Goal: Transaction & Acquisition: Purchase product/service

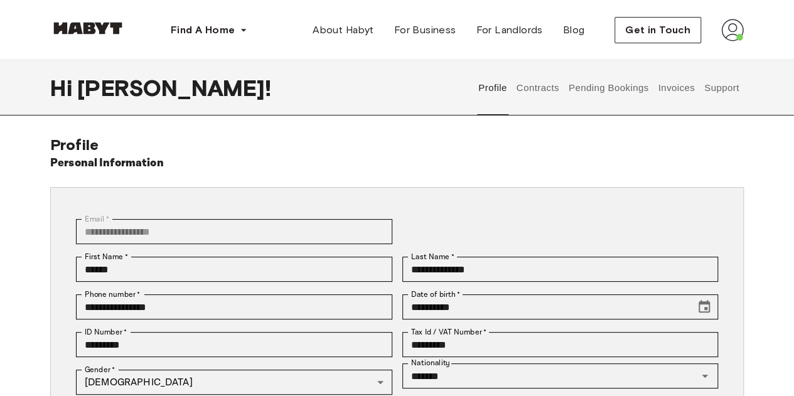
click at [540, 97] on button "Contracts" at bounding box center [538, 87] width 46 height 55
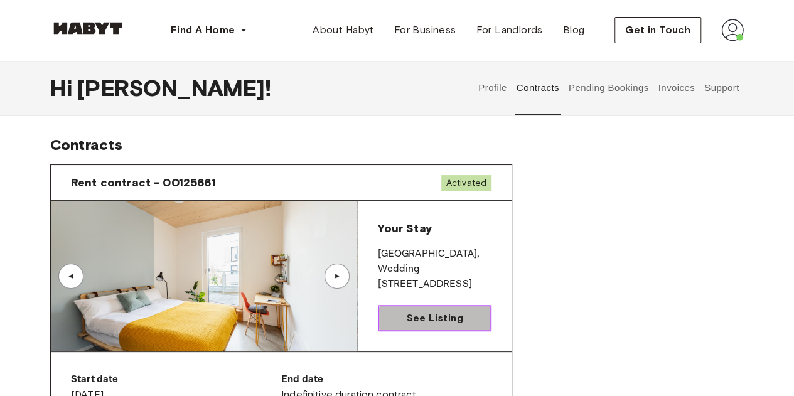
click at [424, 316] on span "See Listing" at bounding box center [434, 318] width 56 height 15
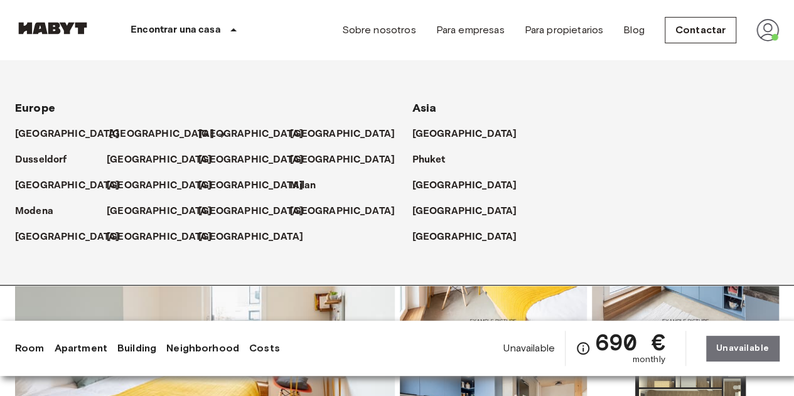
click at [119, 135] on p "[GEOGRAPHIC_DATA]" at bounding box center [161, 134] width 105 height 15
click at [122, 133] on p "[GEOGRAPHIC_DATA]" at bounding box center [161, 134] width 105 height 15
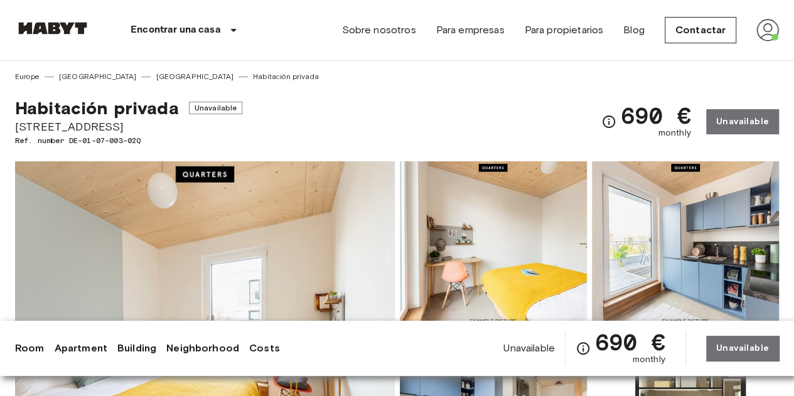
click at [54, 28] on img at bounding box center [52, 28] width 75 height 13
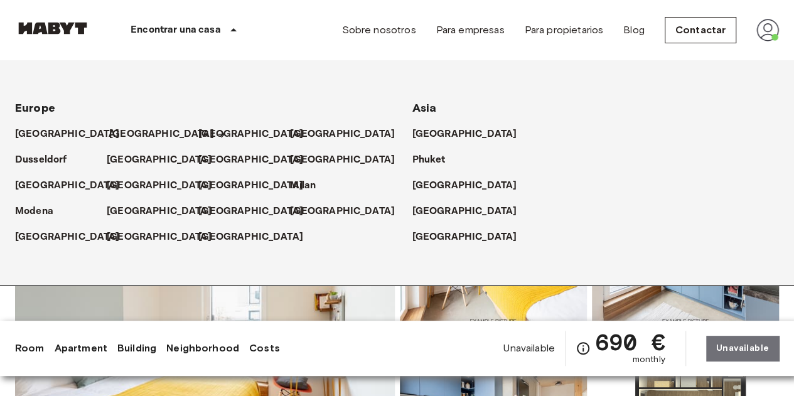
click at [122, 132] on p "[GEOGRAPHIC_DATA]" at bounding box center [161, 134] width 105 height 15
click at [218, 134] on icon at bounding box center [221, 134] width 7 height 7
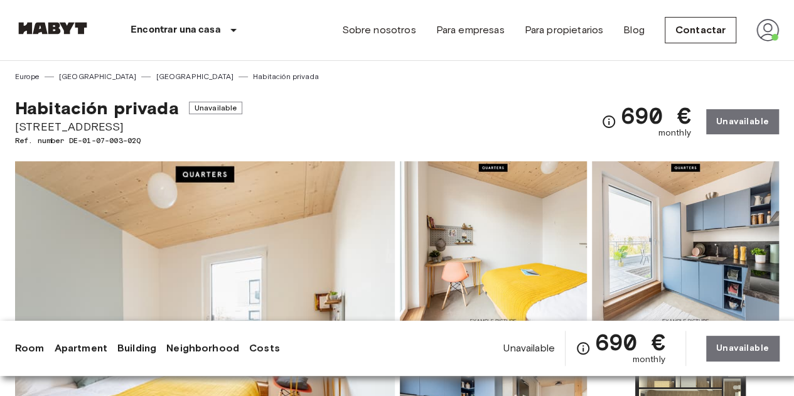
click at [45, 28] on img at bounding box center [52, 28] width 75 height 13
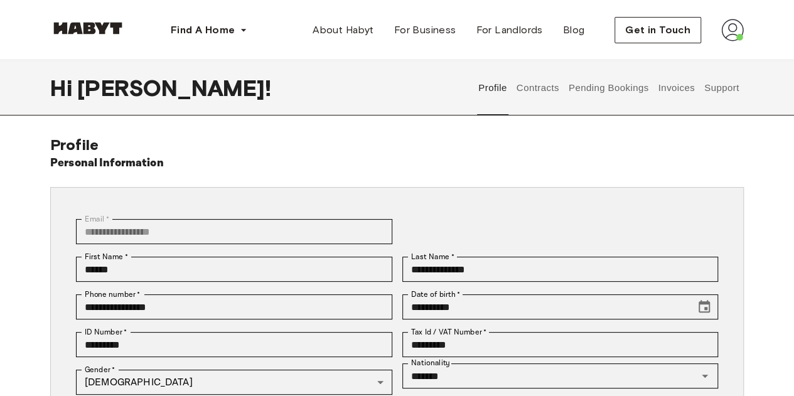
click at [109, 30] on img at bounding box center [87, 28] width 75 height 13
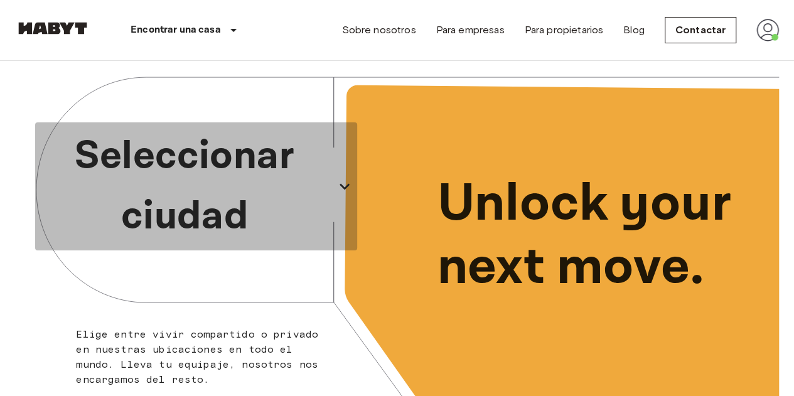
click at [188, 207] on p "Seleccionar ciudad" at bounding box center [184, 186] width 289 height 121
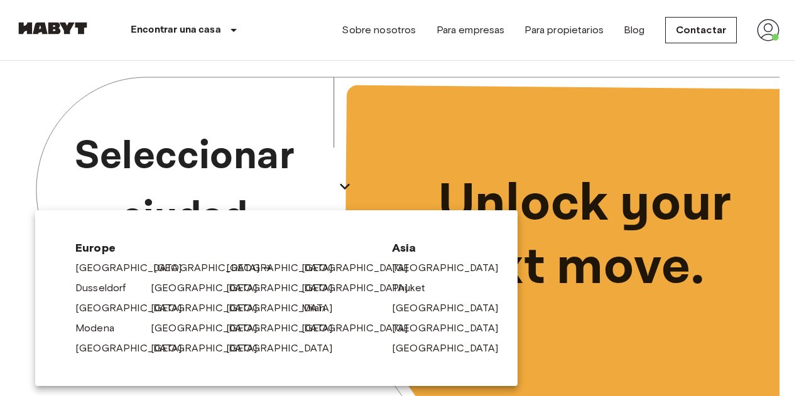
click at [170, 268] on link "[GEOGRAPHIC_DATA]" at bounding box center [212, 268] width 119 height 15
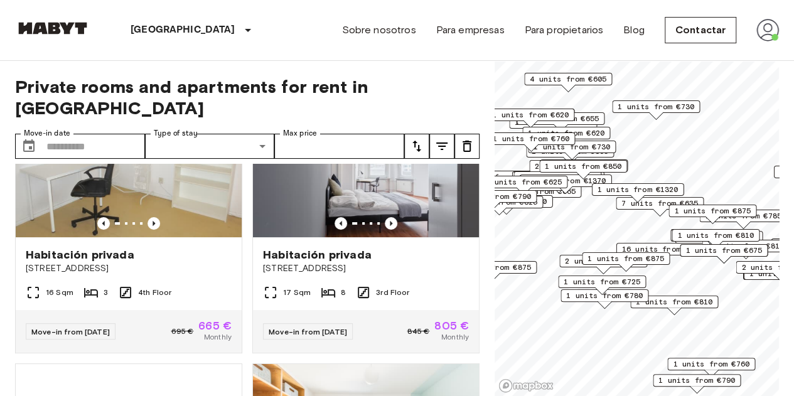
scroll to position [23, 0]
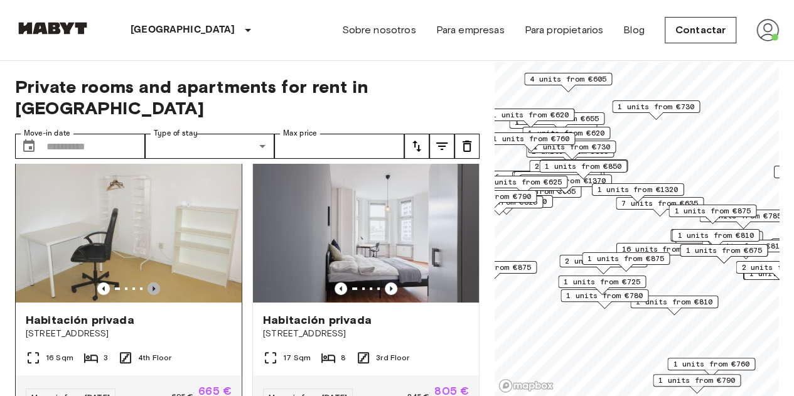
click at [152, 282] on icon "Previous image" at bounding box center [154, 288] width 13 height 13
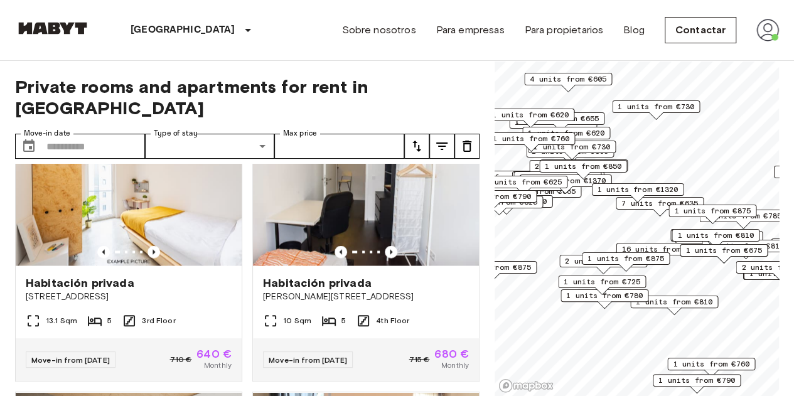
scroll to position [1168, 0]
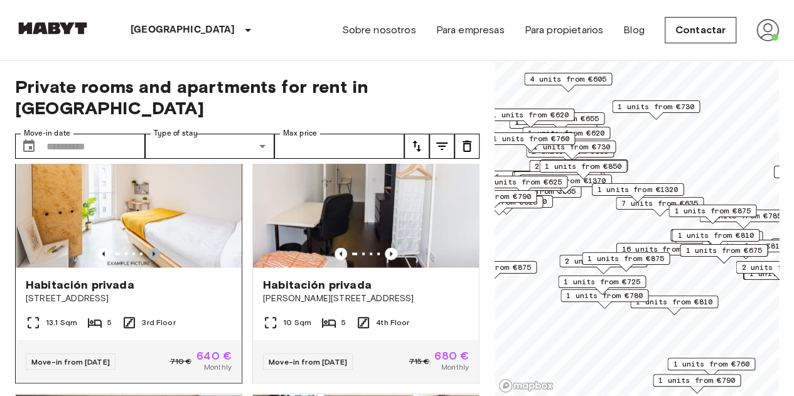
click at [154, 253] on icon "Previous image" at bounding box center [154, 253] width 13 height 13
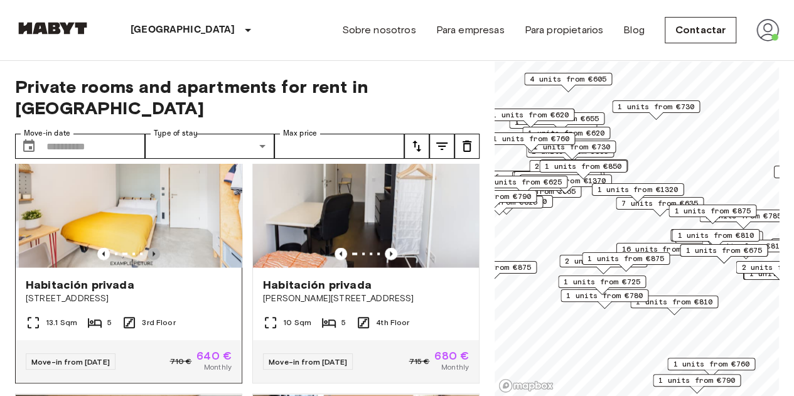
click at [154, 253] on icon "Previous image" at bounding box center [154, 253] width 13 height 13
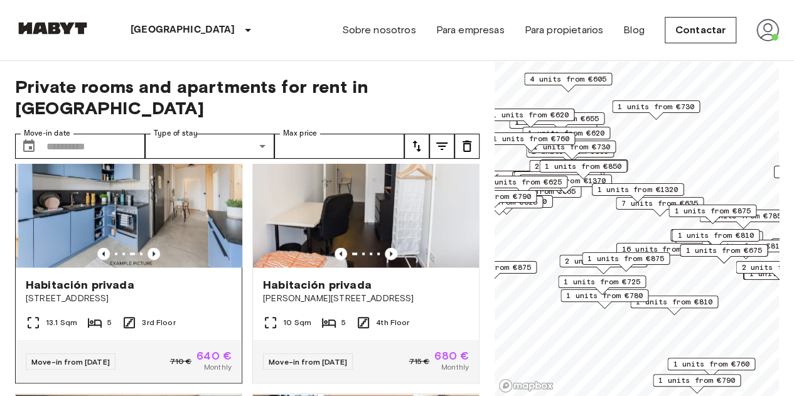
click at [192, 200] on img at bounding box center [131, 192] width 226 height 151
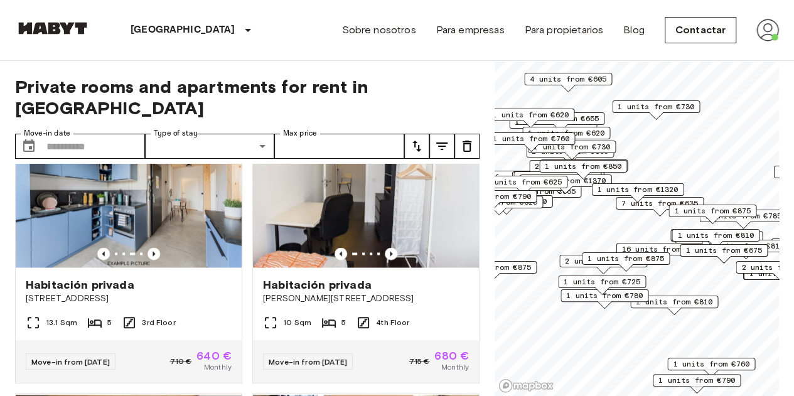
click at [771, 31] on img at bounding box center [767, 30] width 23 height 23
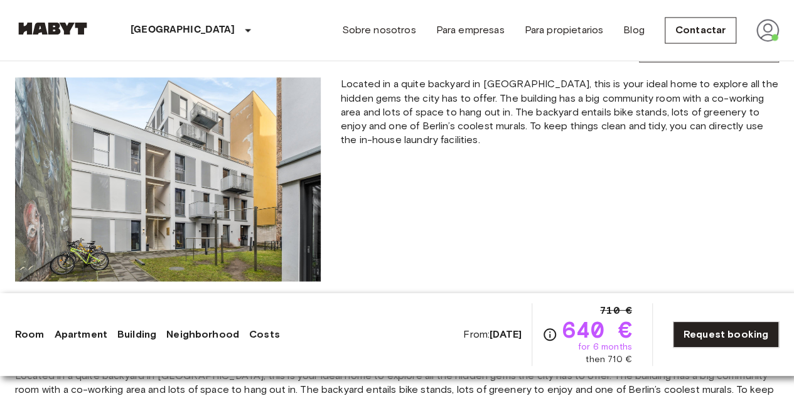
scroll to position [1101, 0]
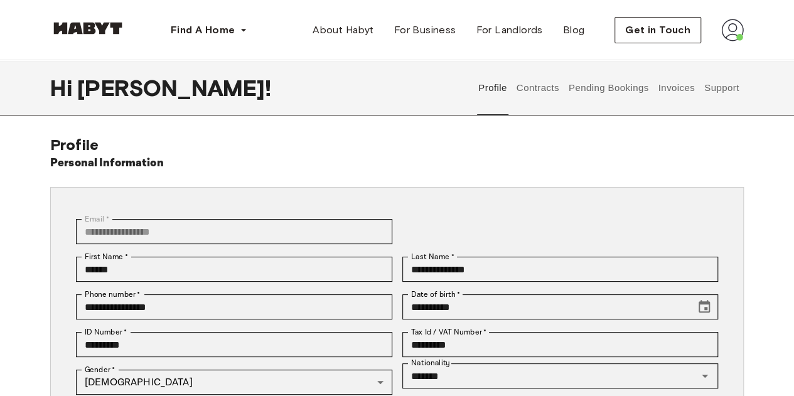
click at [611, 87] on button "Pending Bookings" at bounding box center [608, 87] width 83 height 55
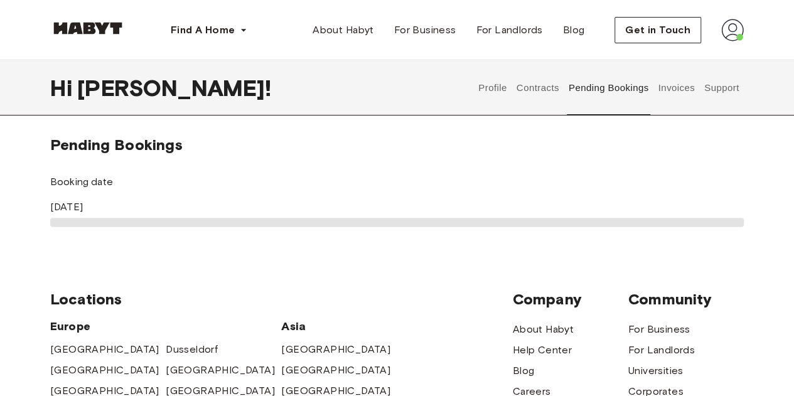
click at [543, 85] on button "Contracts" at bounding box center [538, 87] width 46 height 55
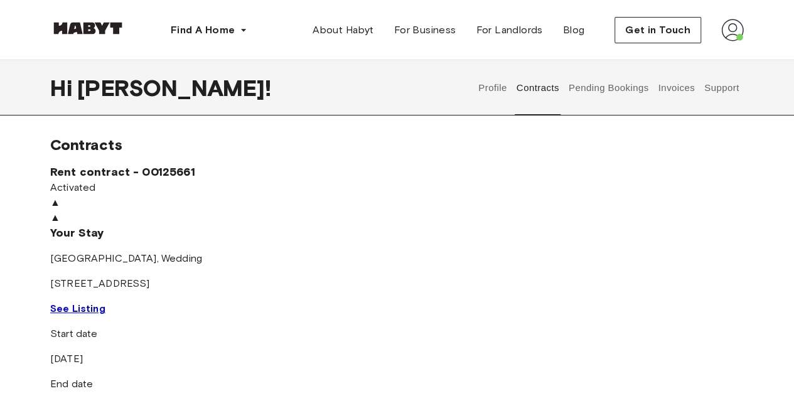
click at [105, 314] on span "See Listing" at bounding box center [77, 309] width 55 height 12
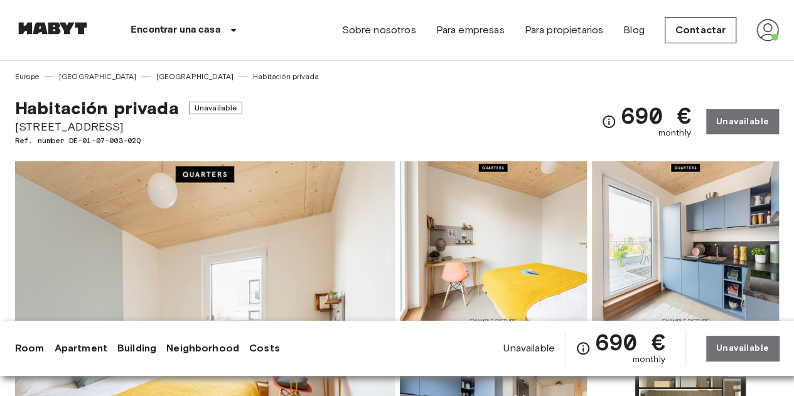
click at [324, 222] on img at bounding box center [205, 328] width 380 height 334
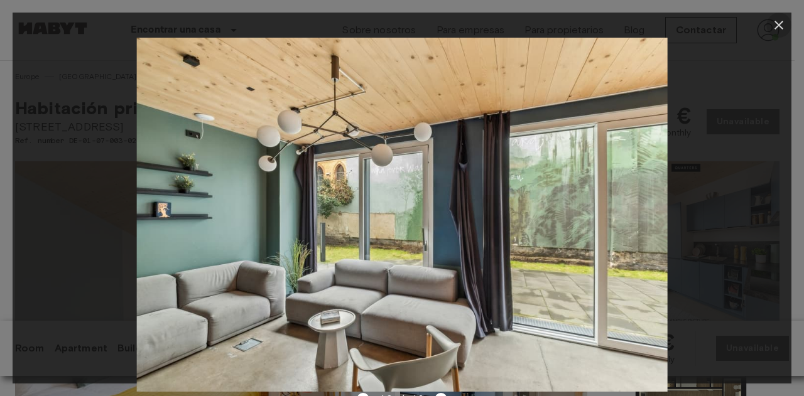
click at [779, 27] on icon "button" at bounding box center [778, 25] width 15 height 15
